Goal: Task Accomplishment & Management: Complete application form

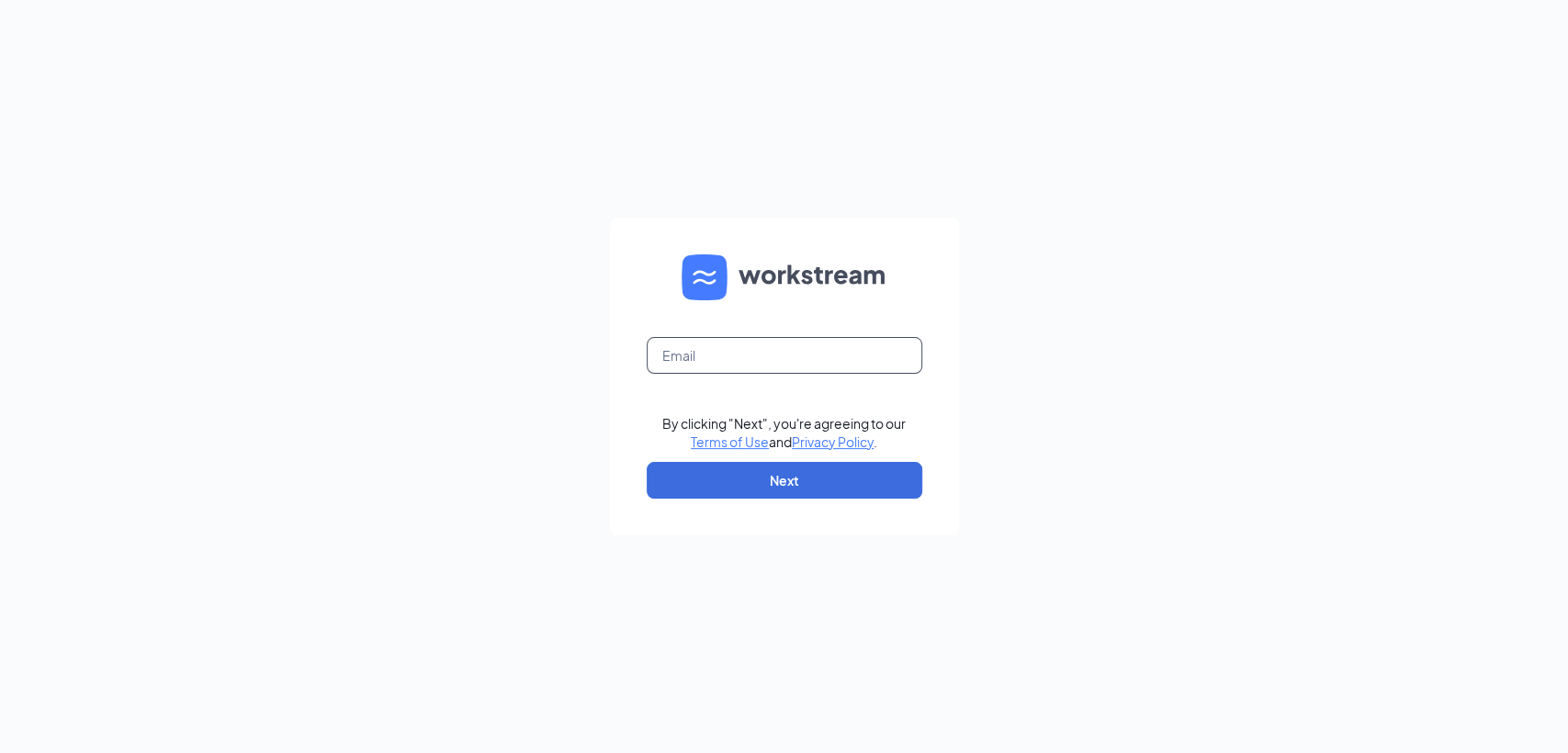
click at [787, 359] on input "text" at bounding box center [784, 355] width 276 height 37
type input "kai@theherbbox.com"
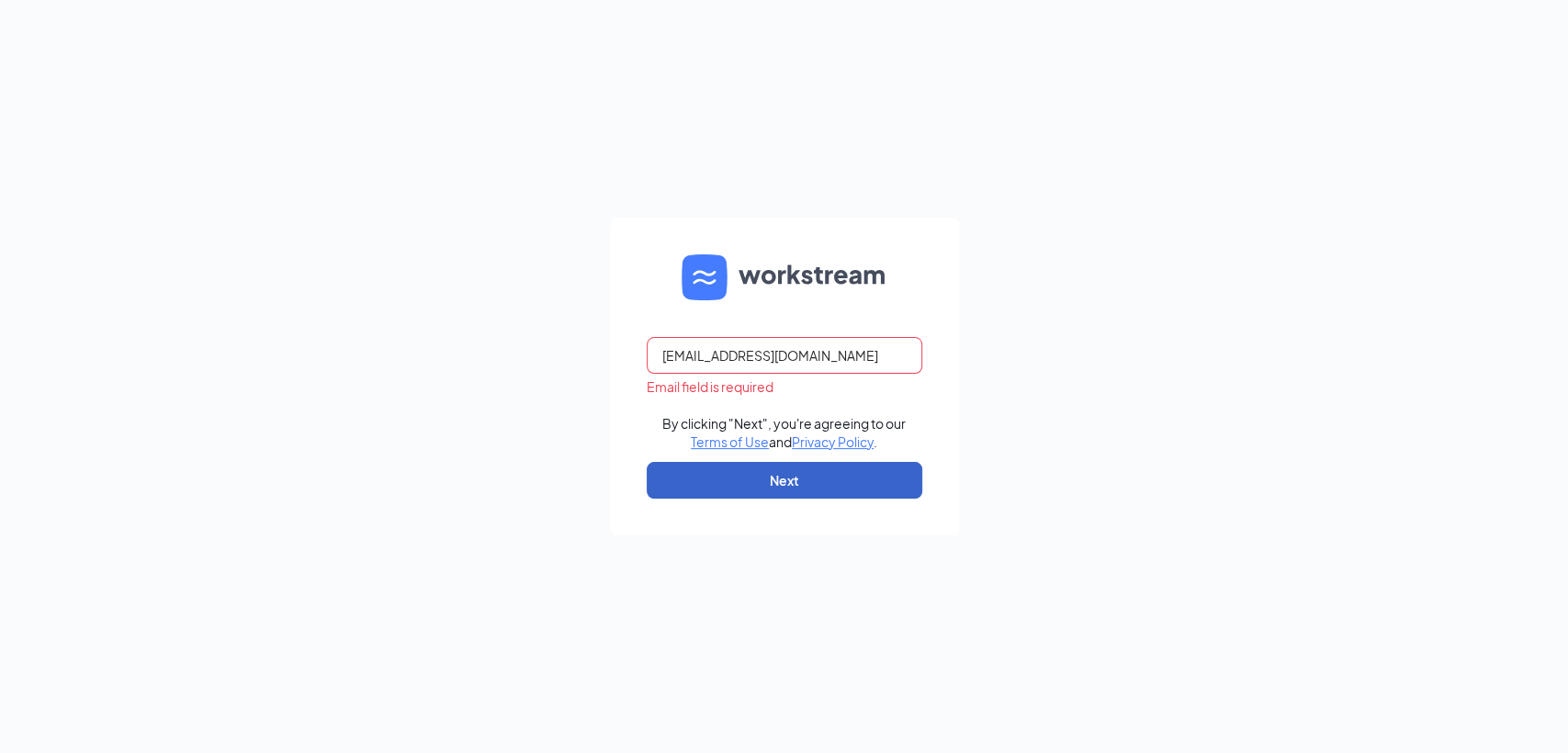
click at [791, 473] on button "Next" at bounding box center [784, 480] width 276 height 37
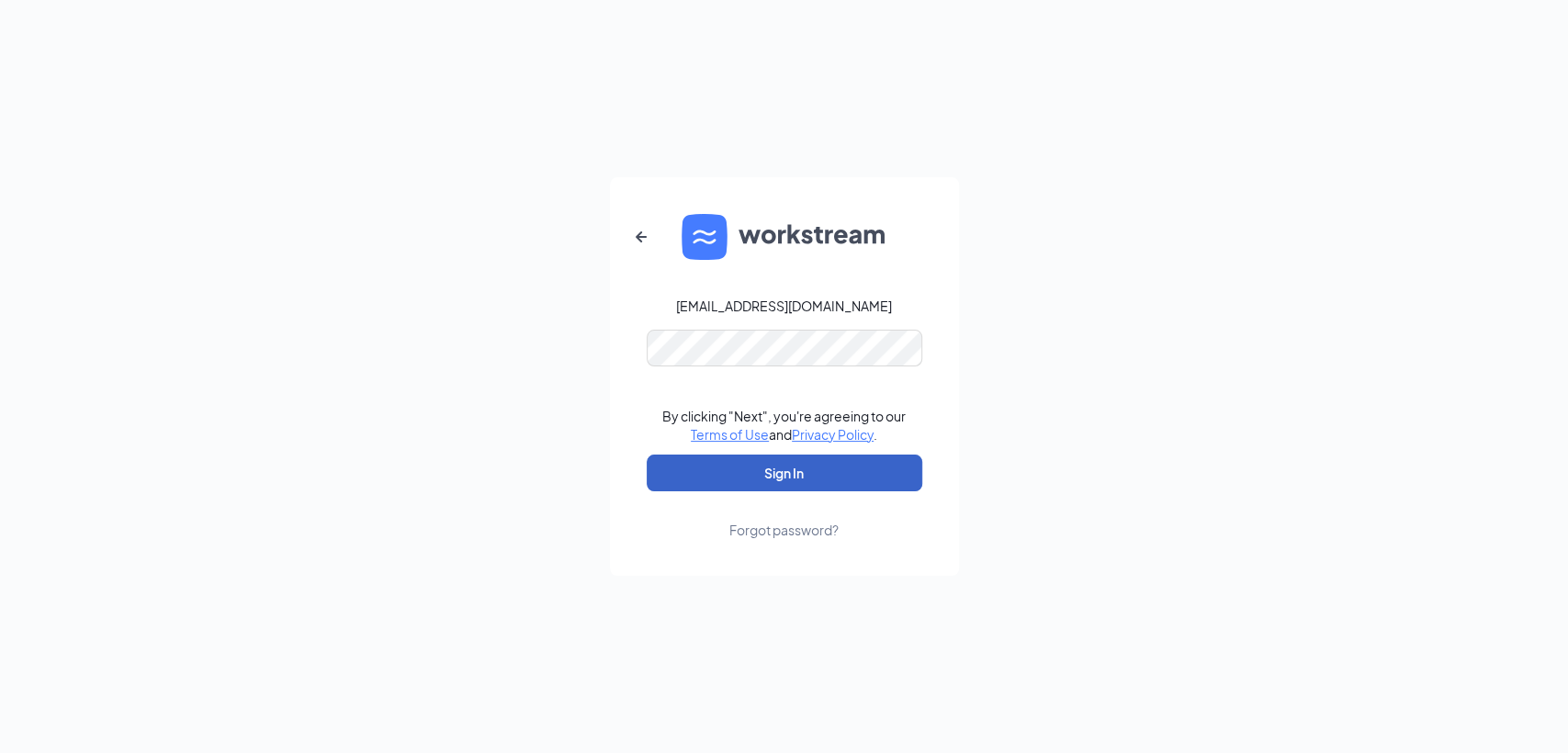
click at [845, 468] on button "Sign In" at bounding box center [784, 473] width 276 height 37
click at [440, 349] on div "kai@theherbbox.com Credential mismatches. By clicking "Next", you're agreeing t…" at bounding box center [784, 376] width 1568 height 753
click at [808, 473] on button "Sign In" at bounding box center [784, 473] width 276 height 37
click at [378, 343] on div "kai@theherbbox.com Credential mismatches. By clicking "Next", you're agreeing t…" at bounding box center [784, 376] width 1568 height 753
click at [647, 455] on button "Sign In" at bounding box center [784, 473] width 276 height 37
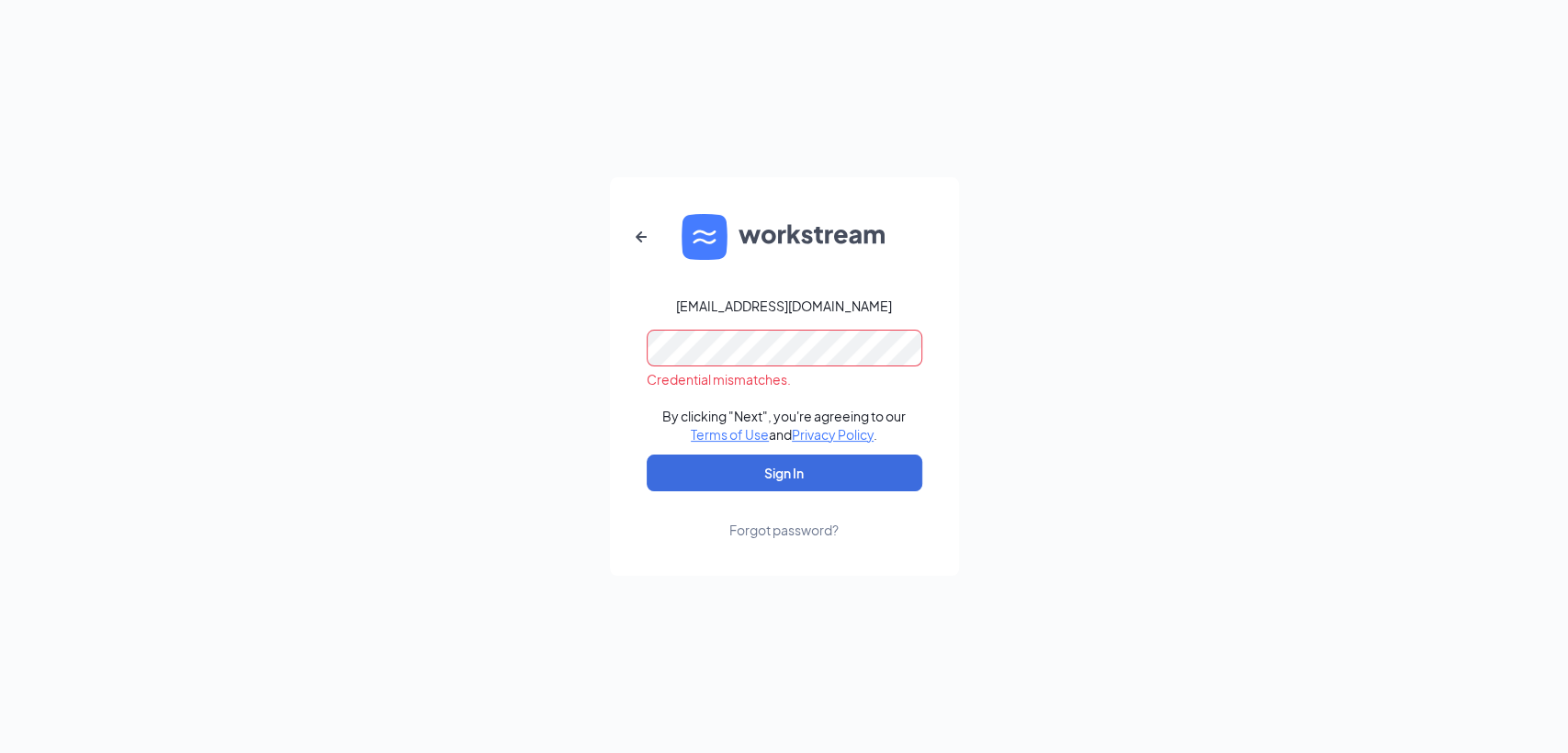
click at [503, 360] on div "kai@theherbbox.com Credential mismatches. By clicking "Next", you're agreeing t…" at bounding box center [784, 376] width 1568 height 753
click at [647, 455] on button "Sign In" at bounding box center [784, 473] width 276 height 37
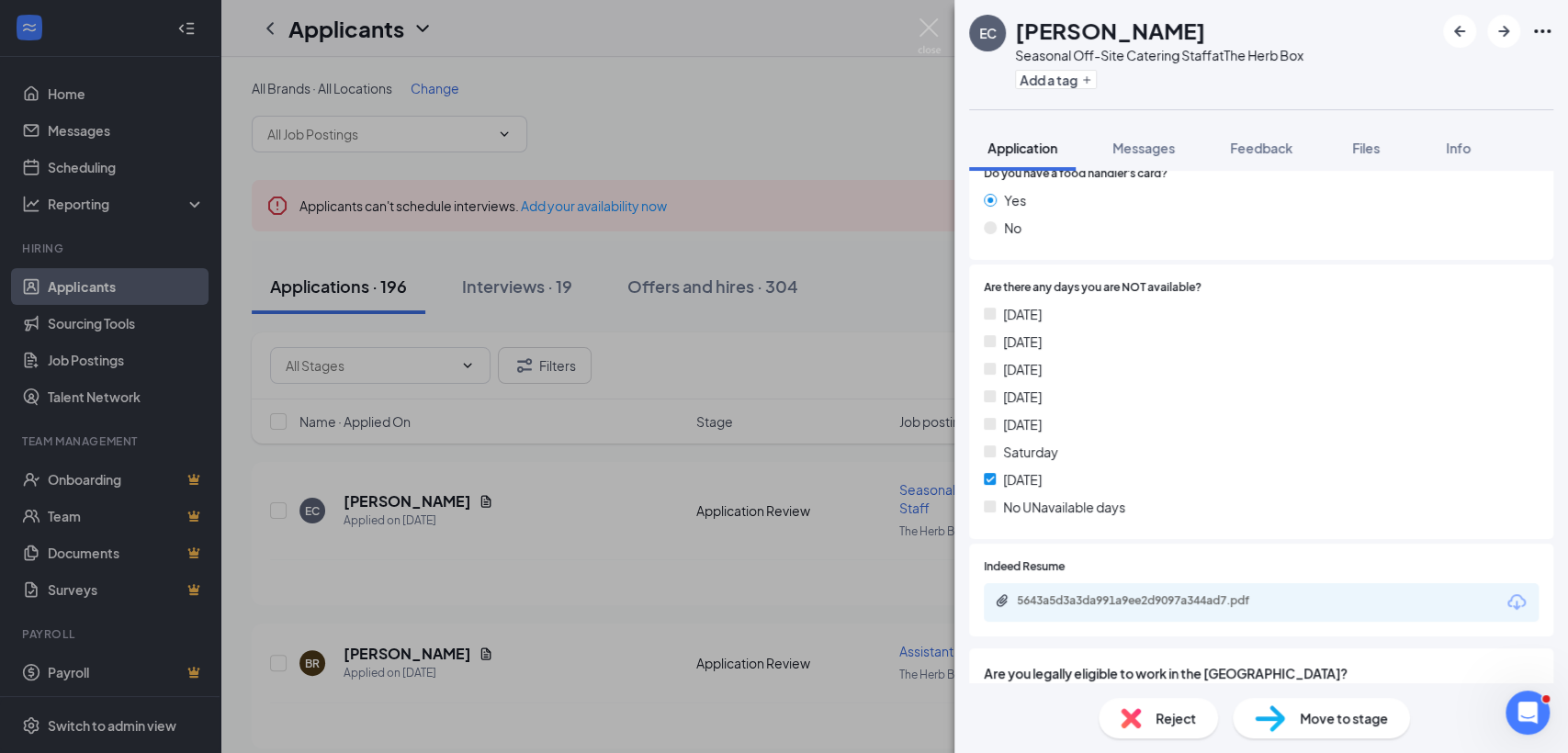
scroll to position [1101, 0]
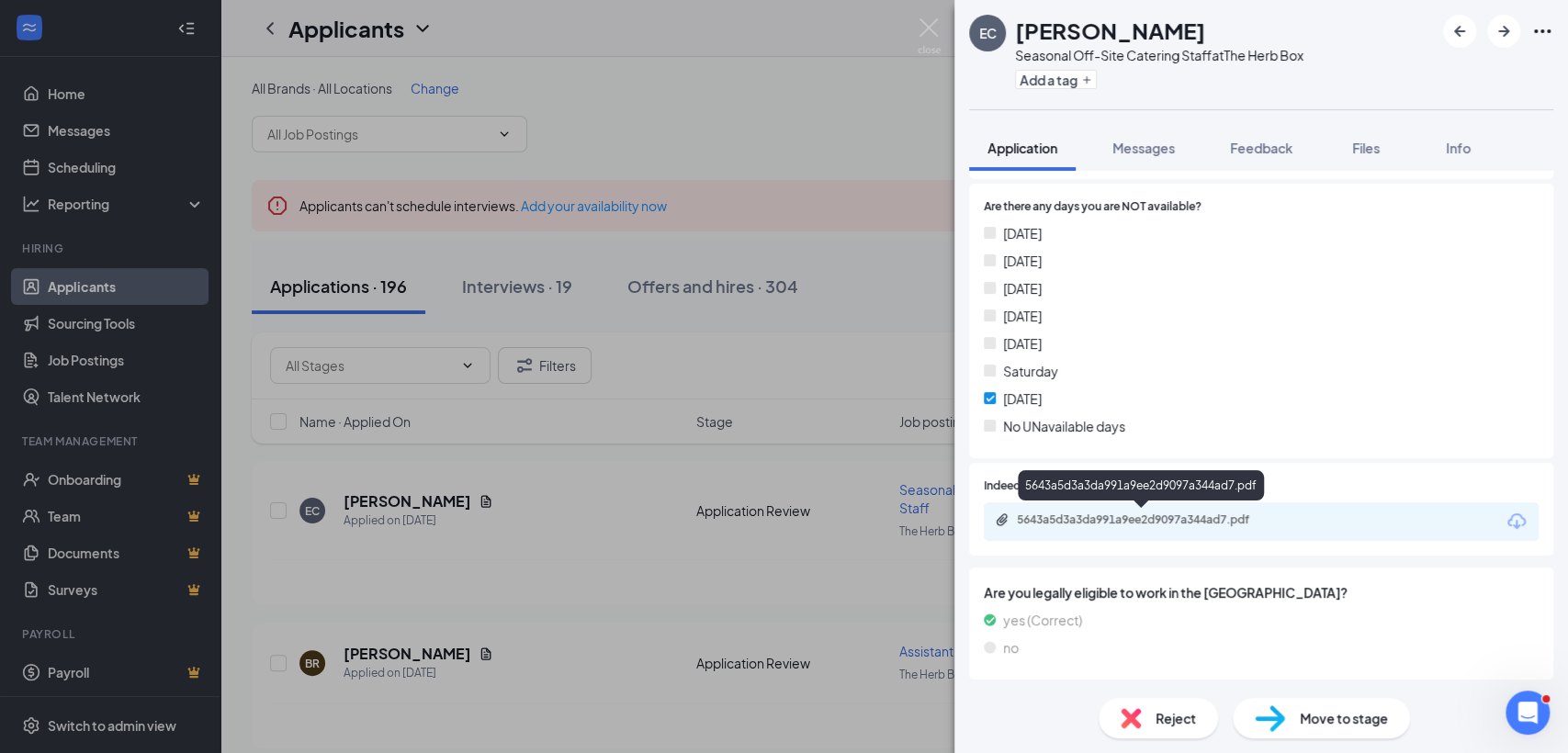
click at [1212, 517] on div "5643a5d3a3da991a9ee2d9097a344ad7.pdf" at bounding box center [1145, 521] width 257 height 15
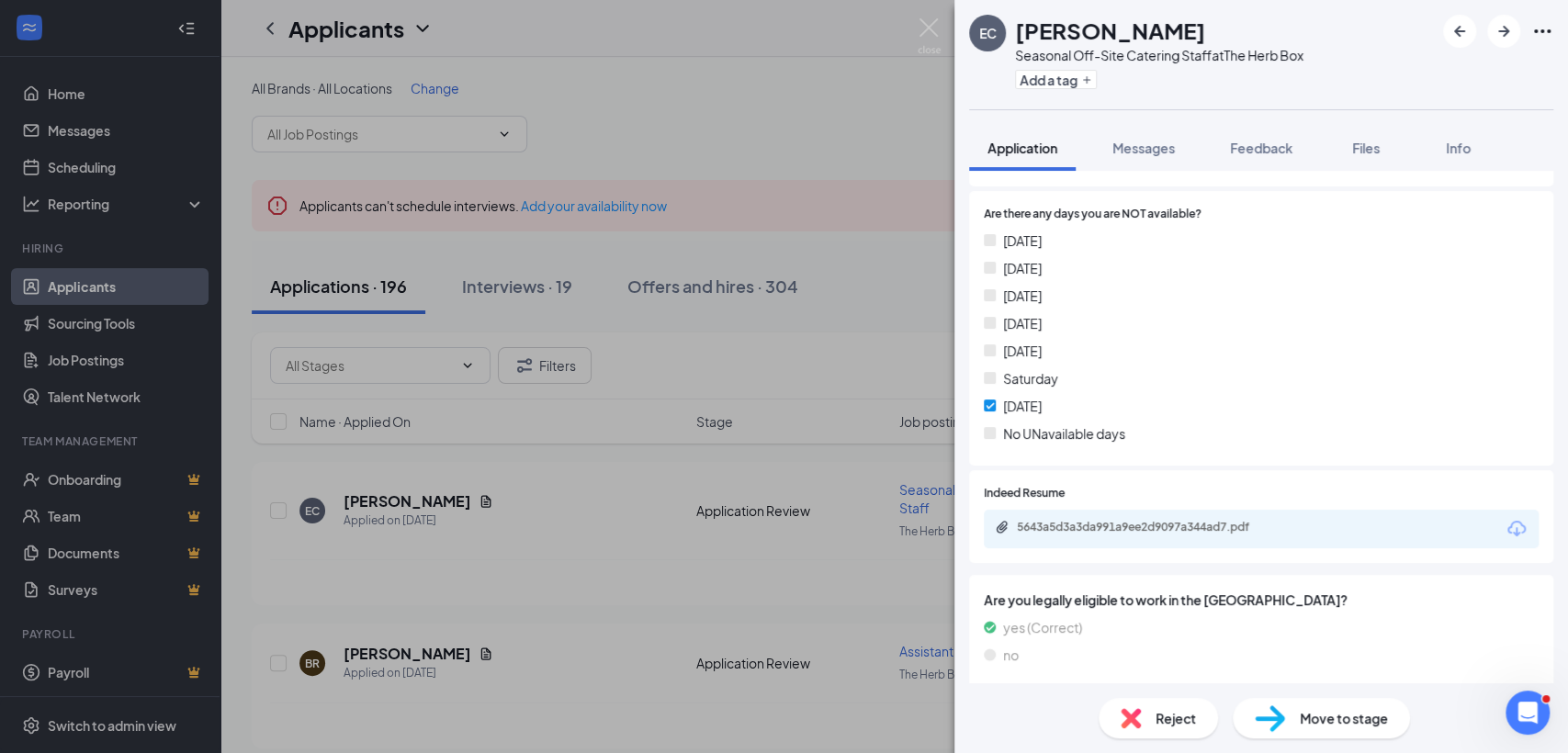
click at [1161, 713] on span "Reject" at bounding box center [1176, 718] width 40 height 20
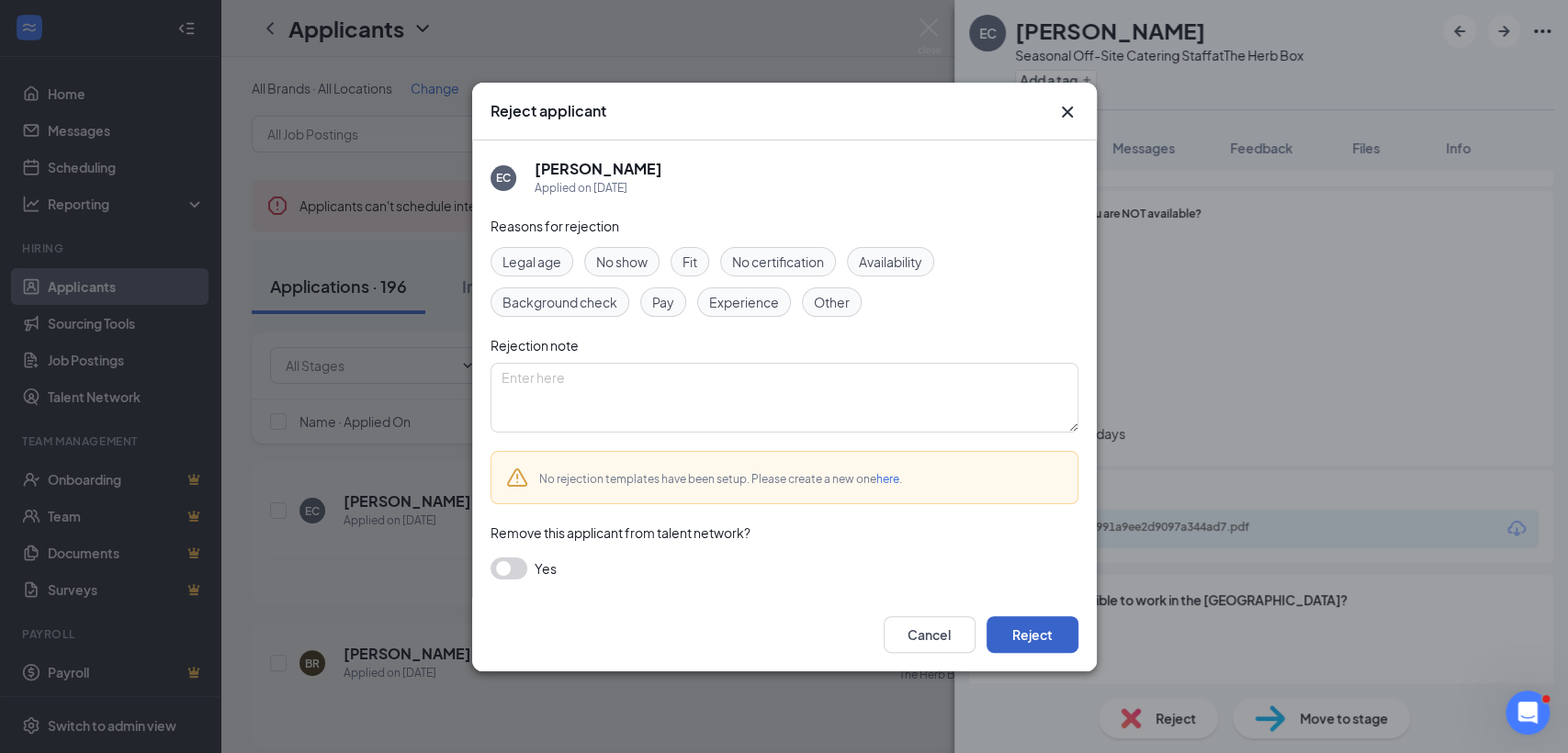
click at [1048, 642] on button "Reject" at bounding box center [1032, 634] width 92 height 37
